Goal: Check status: Check status

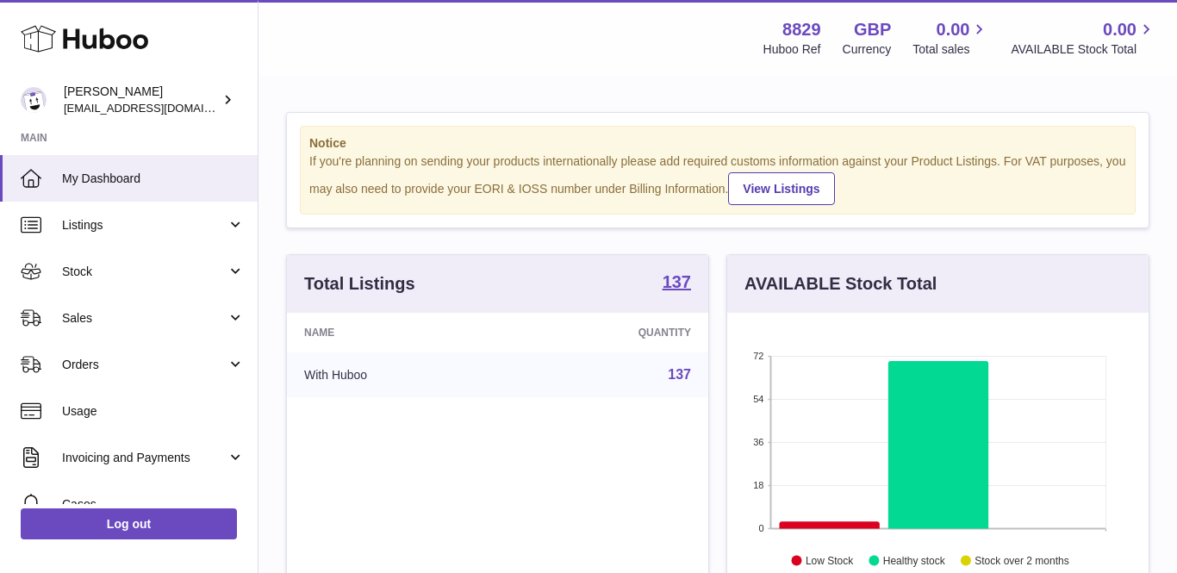
scroll to position [269, 421]
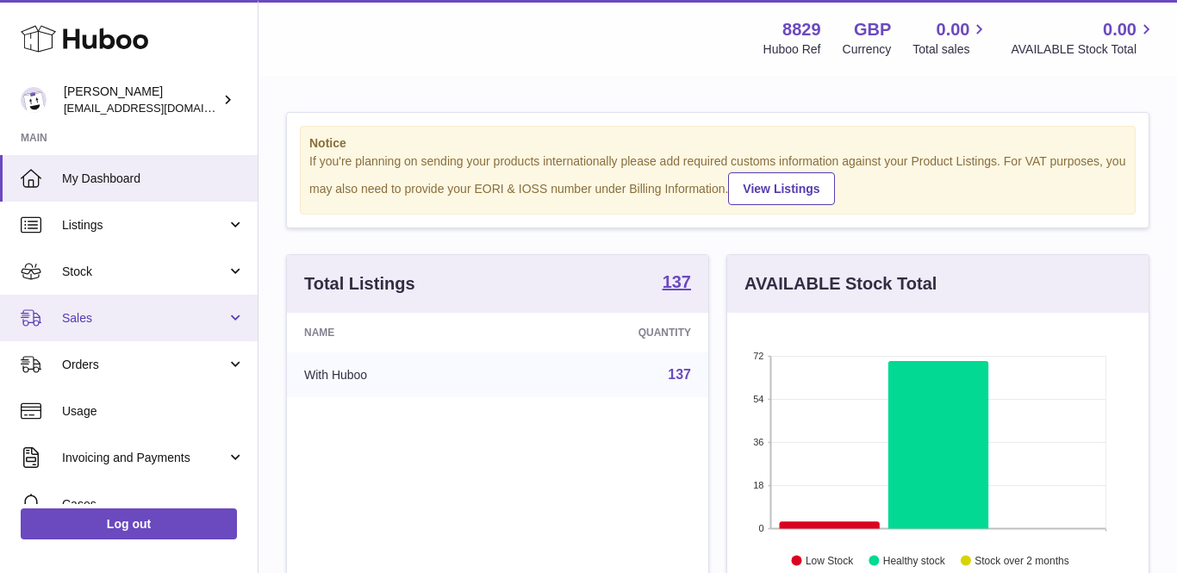
click at [85, 321] on span "Sales" at bounding box center [144, 318] width 165 height 16
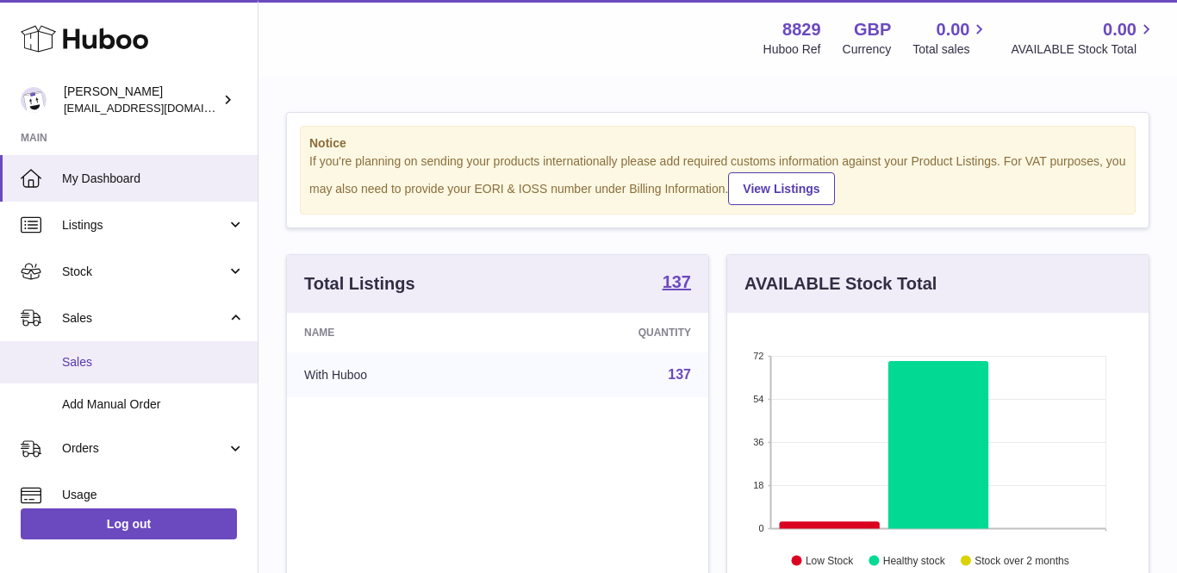
click at [93, 360] on span "Sales" at bounding box center [153, 362] width 183 height 16
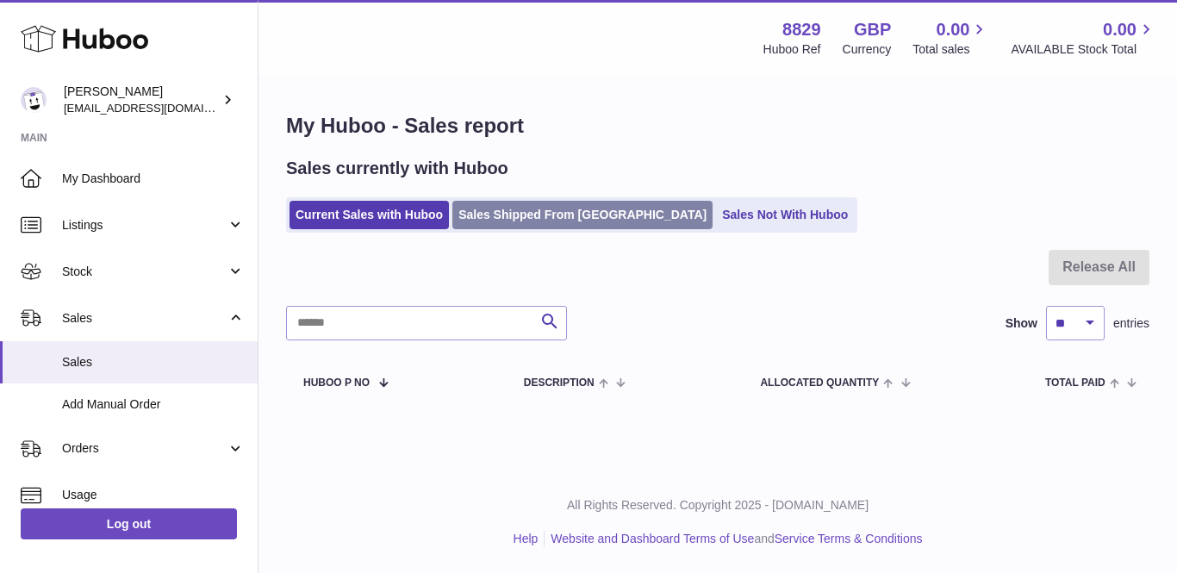
click at [491, 212] on link "Sales Shipped From [GEOGRAPHIC_DATA]" at bounding box center [582, 215] width 260 height 28
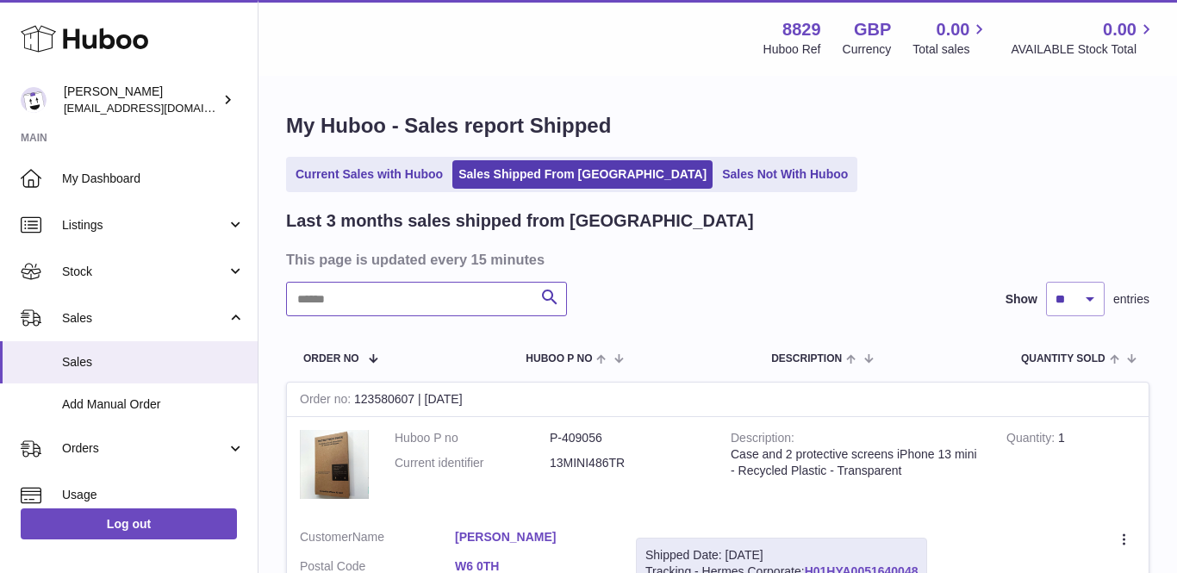
click at [446, 303] on input "text" at bounding box center [426, 299] width 281 height 34
paste input "********"
type input "********"
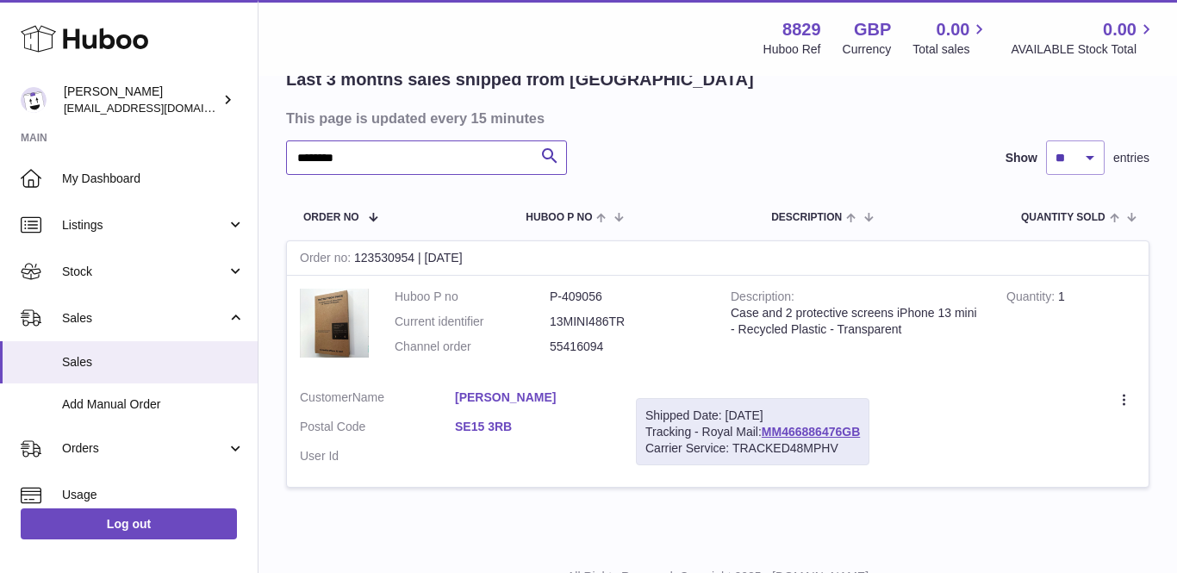
scroll to position [165, 0]
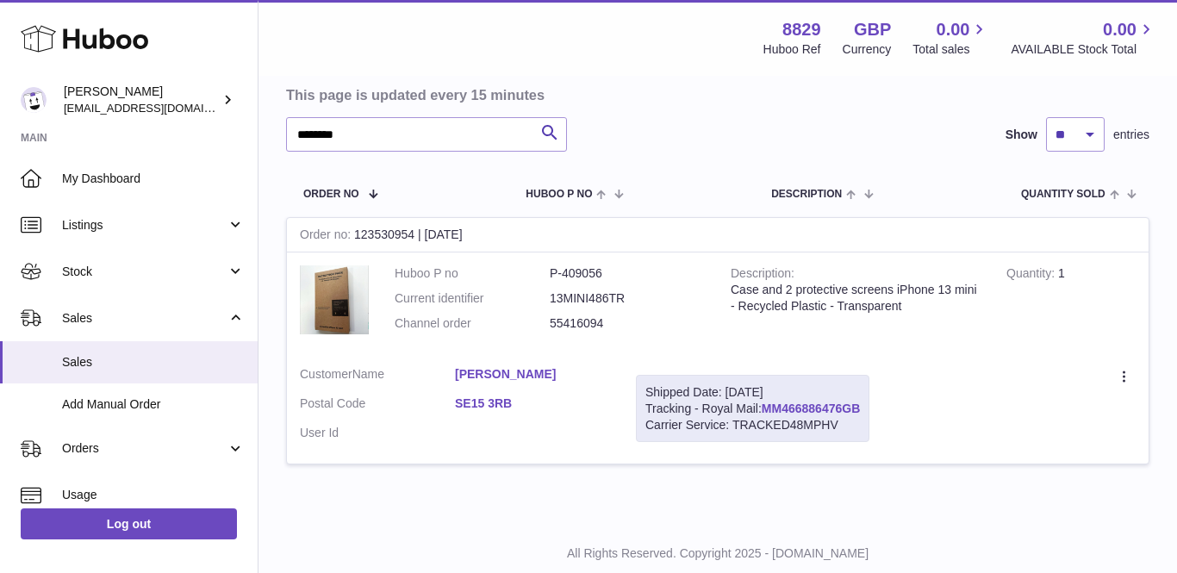
click at [843, 404] on link "MM466886476GB" at bounding box center [811, 409] width 98 height 14
drag, startPoint x: 867, startPoint y: 402, endPoint x: 763, endPoint y: 402, distance: 104.3
click at [763, 402] on div "Shipped Date: 27th Aug 2025 Tracking - Royal Mail: MM466886476GB Carrier Servic…" at bounding box center [753, 409] width 234 height 68
click at [867, 419] on div "Shipped Date: 27th Aug 2025 Tracking - Royal Mail: MM466886476GB Carrier Servic…" at bounding box center [753, 409] width 234 height 68
drag, startPoint x: 869, startPoint y: 401, endPoint x: 766, endPoint y: 401, distance: 102.6
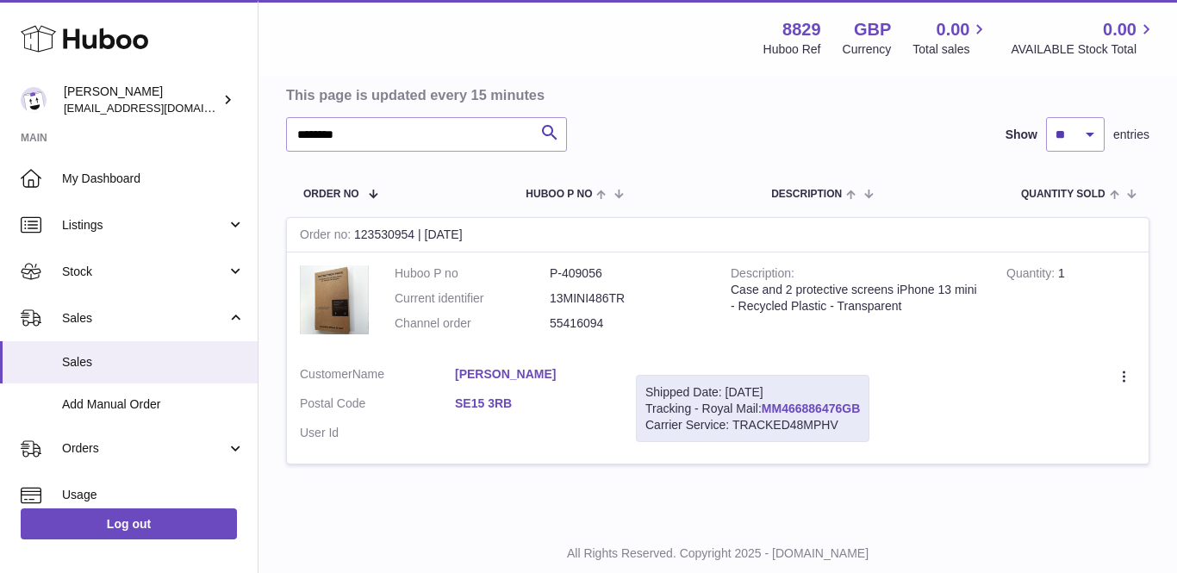
click at [766, 401] on div "Shipped Date: 27th Aug 2025 Tracking - Royal Mail: MM466886476GB Carrier Servic…" at bounding box center [753, 409] width 234 height 68
copy link "MM466886476GB"
drag, startPoint x: 366, startPoint y: 139, endPoint x: 88, endPoint y: 20, distance: 302.7
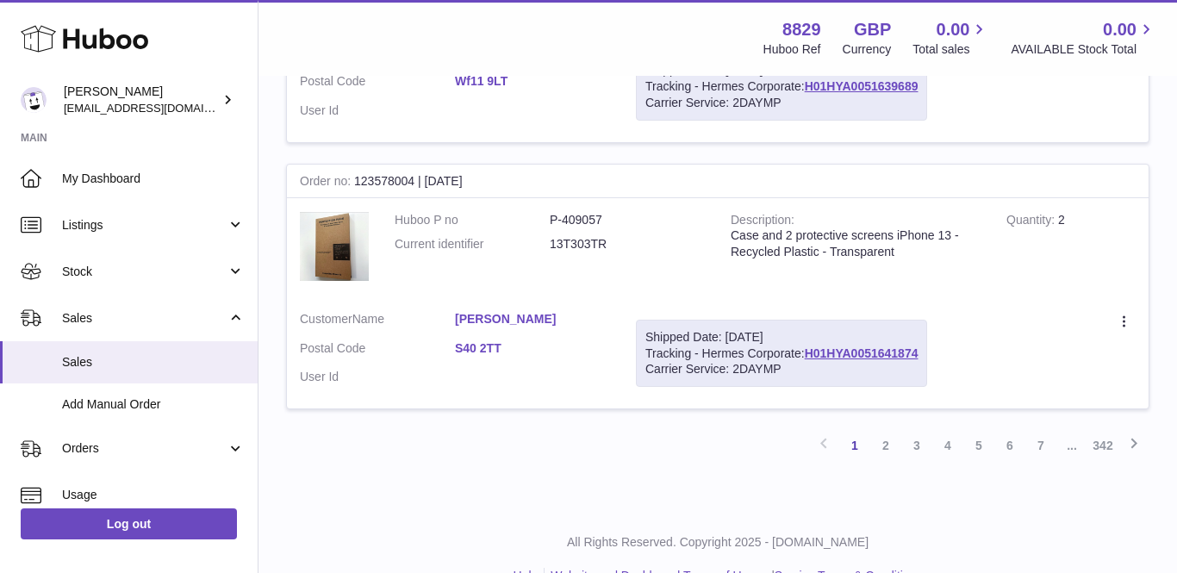
scroll to position [2567, 0]
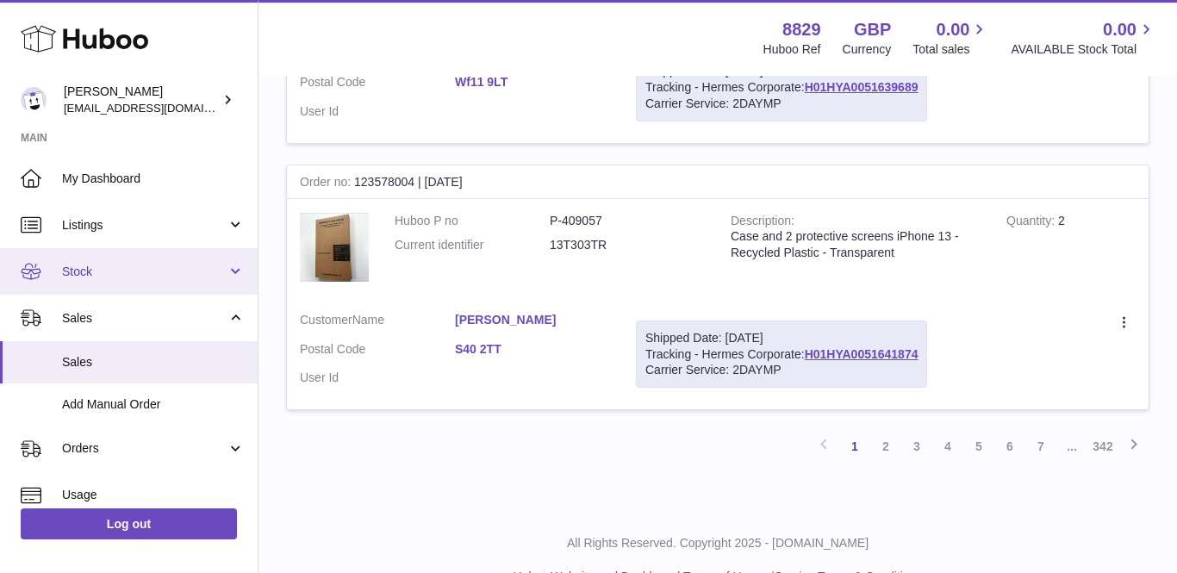
click at [123, 275] on span "Stock" at bounding box center [144, 272] width 165 height 16
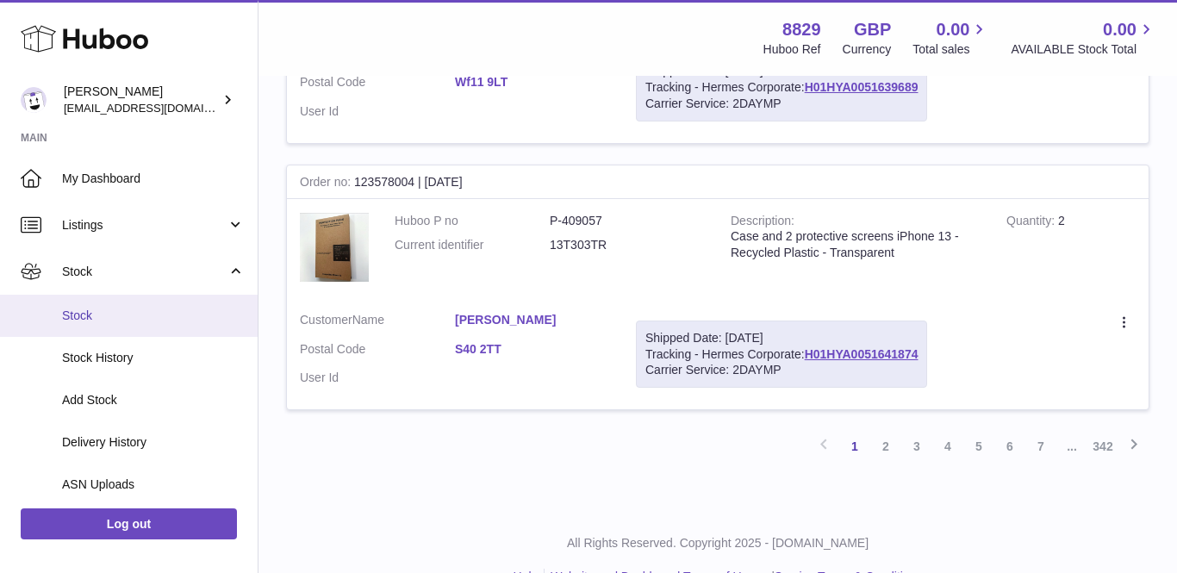
click at [97, 309] on span "Stock" at bounding box center [153, 316] width 183 height 16
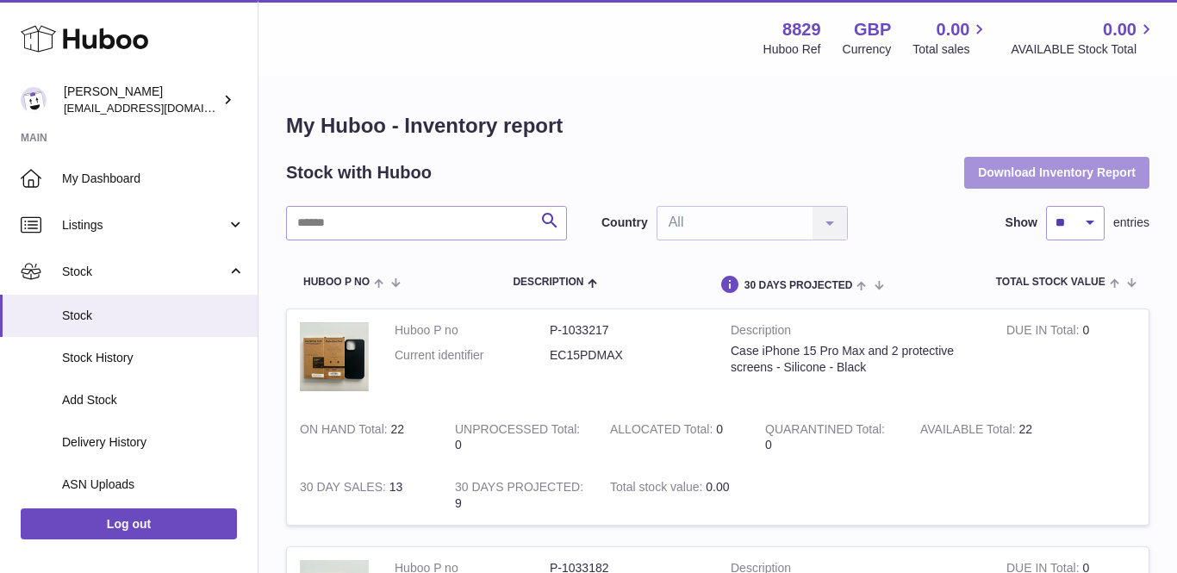
click at [1052, 163] on button "Download Inventory Report" at bounding box center [1056, 172] width 185 height 31
